Goal: Communication & Community: Answer question/provide support

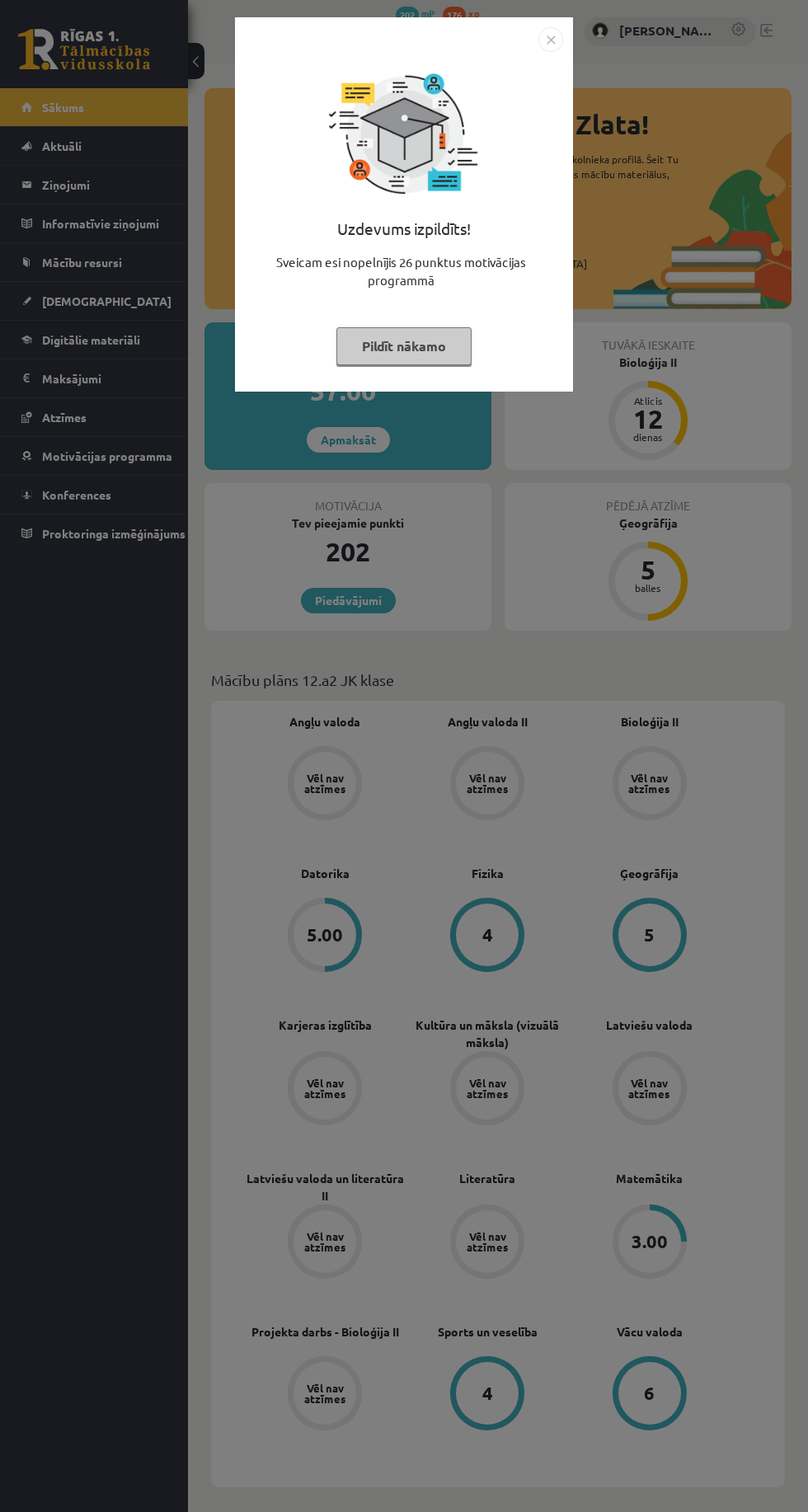
click at [553, 38] on img "Close" at bounding box center [551, 39] width 25 height 25
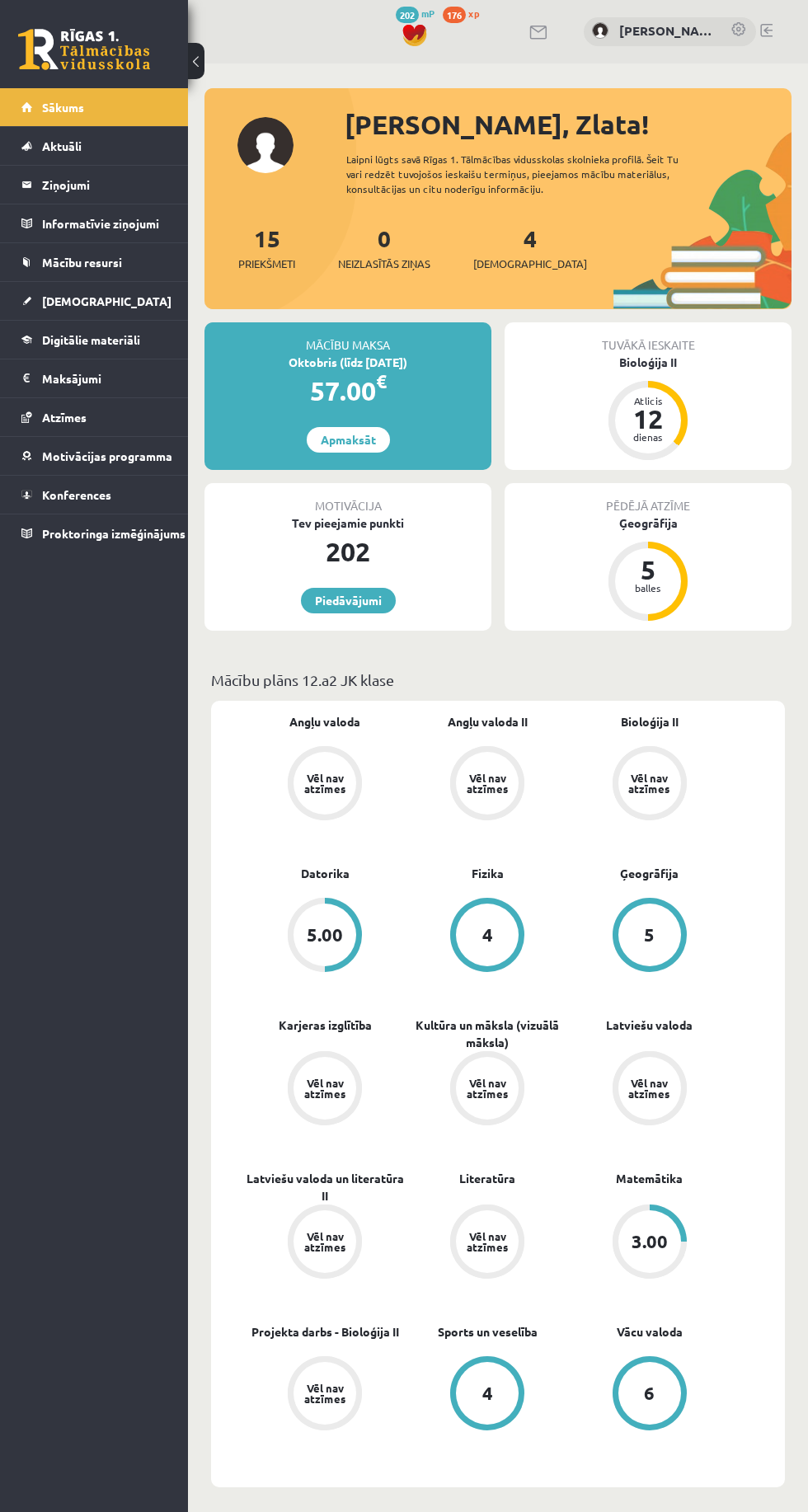
click at [104, 266] on span "Mācību resursi" at bounding box center [82, 262] width 80 height 15
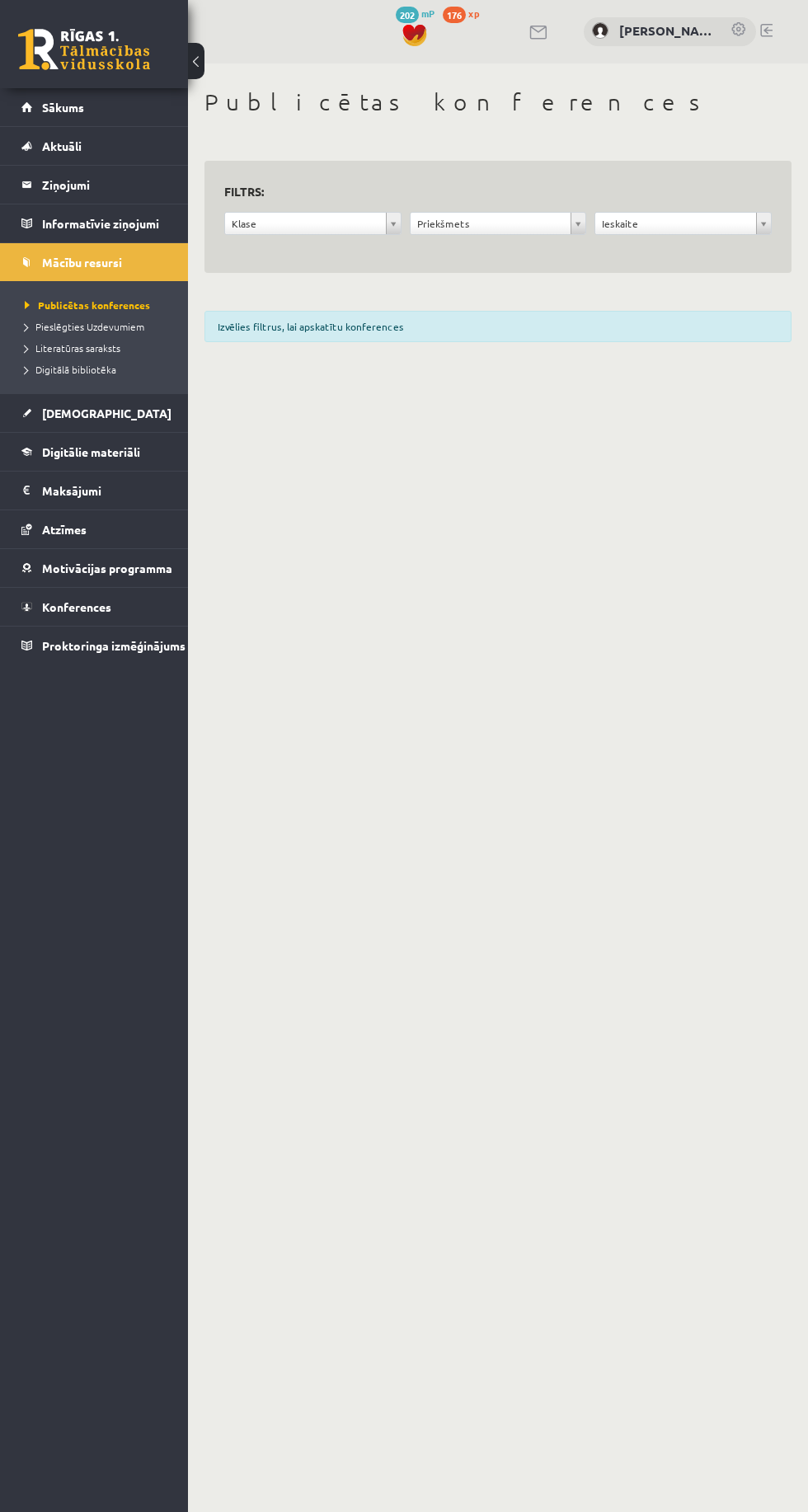
click at [147, 402] on link "[DEMOGRAPHIC_DATA]" at bounding box center [94, 413] width 146 height 38
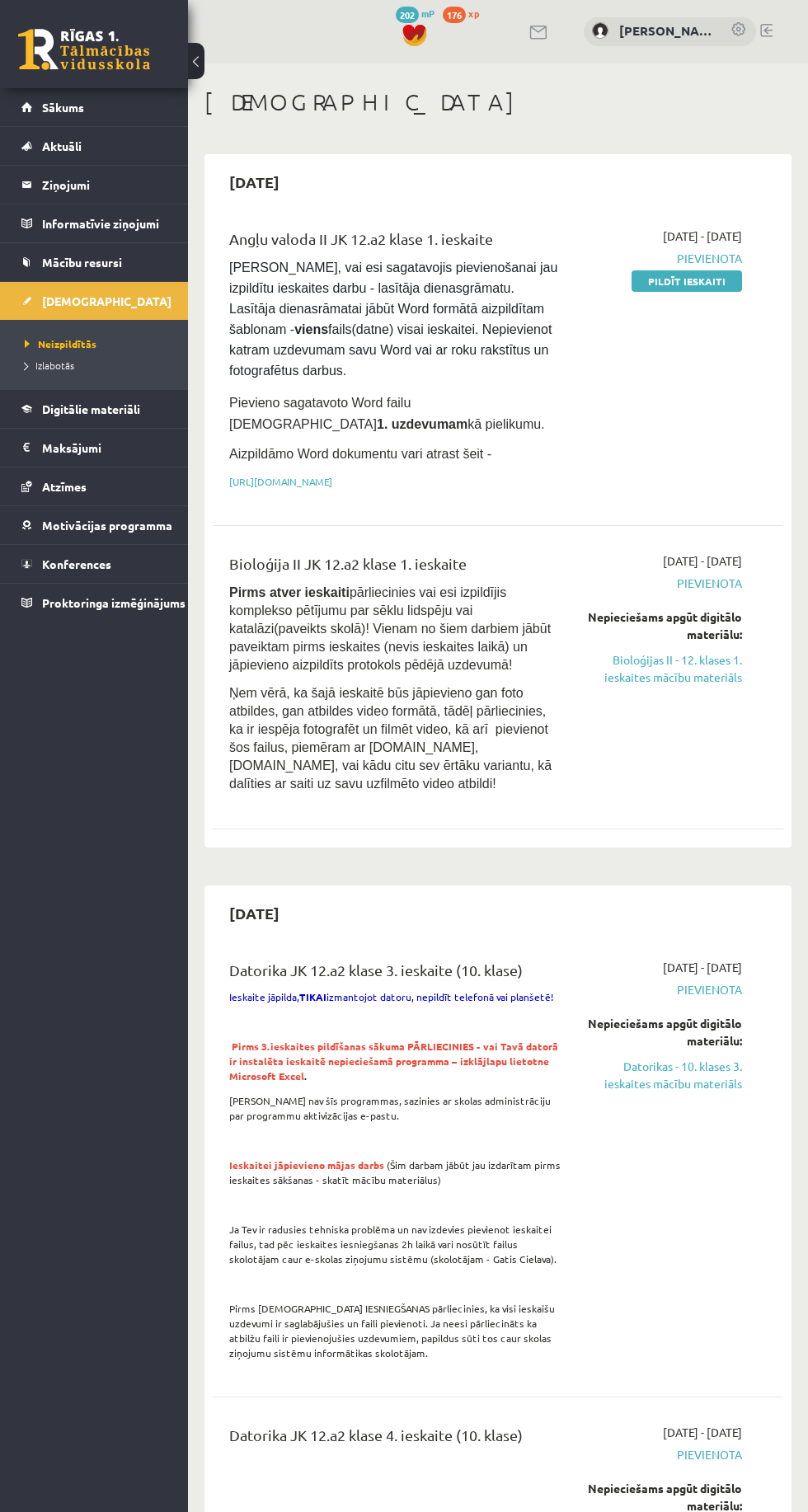
click at [100, 171] on legend "Ziņojumi 0" at bounding box center [104, 184] width 126 height 38
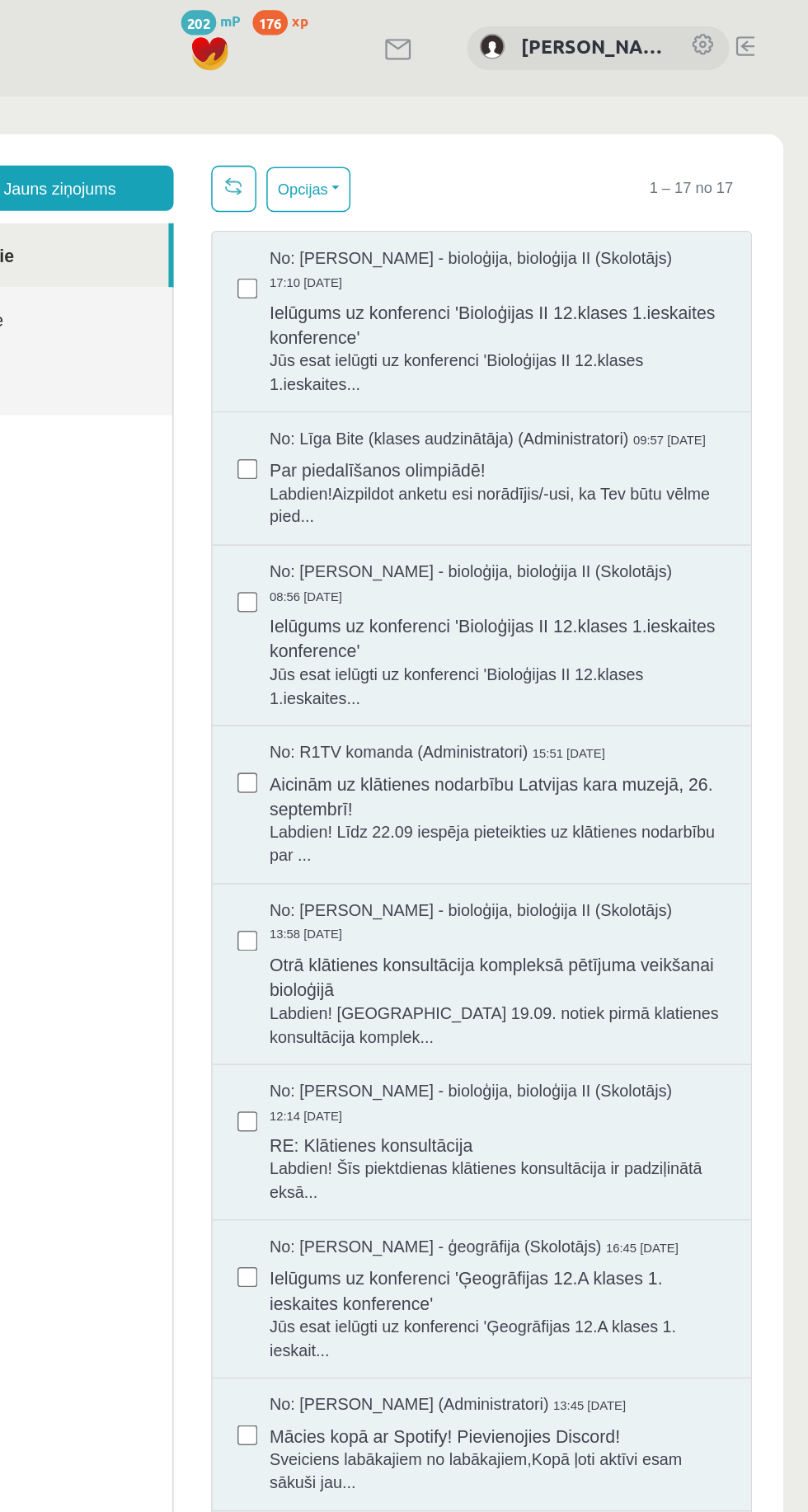
click at [362, 236] on span "Ielūgums uz konferenci 'Bioloģijas II 12.klases 1.ieskaites konference'" at bounding box center [281, 244] width 299 height 37
click at [390, 558] on span "Aicinām uz klātienes nodarbību Latvijas kara muzejā, 26. septembrī!" at bounding box center [281, 554] width 299 height 37
click at [348, 773] on div "No: [PERSON_NAME] - bioloģija, bioloģija II (Skolotājs) 12:14 [DATE]" at bounding box center [281, 757] width 299 height 31
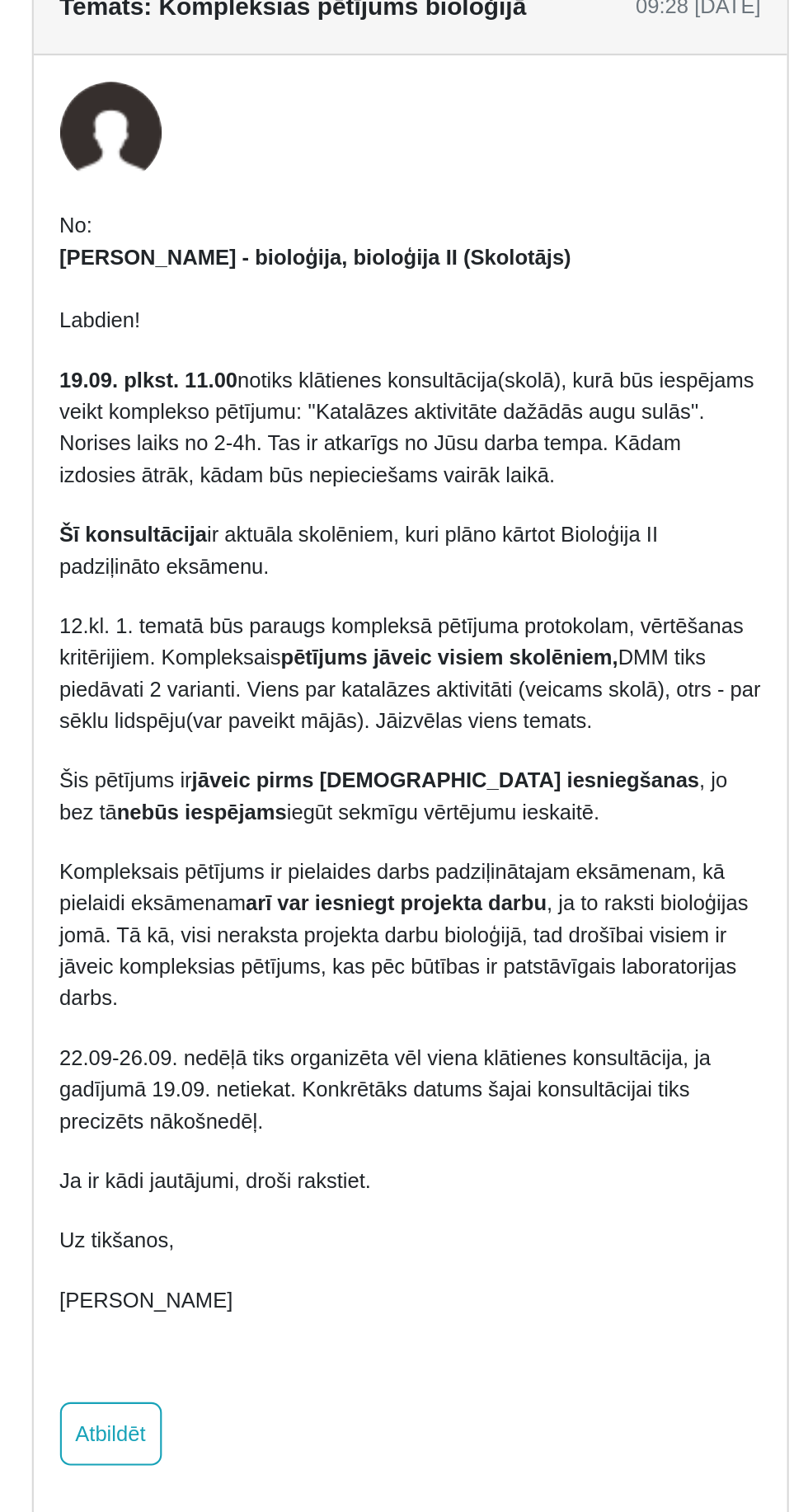
scroll to position [97, 0]
